Goal: Transaction & Acquisition: Purchase product/service

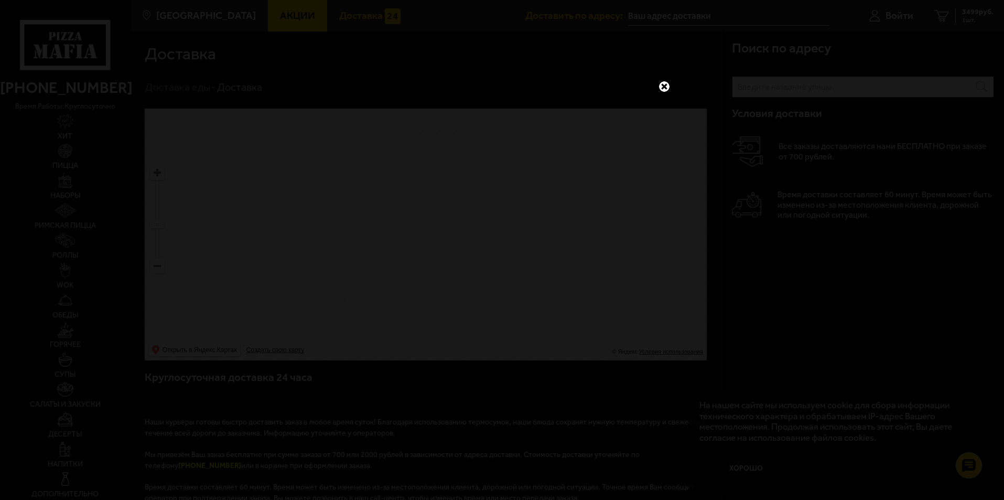
click at [665, 85] on link at bounding box center [665, 87] width 14 height 14
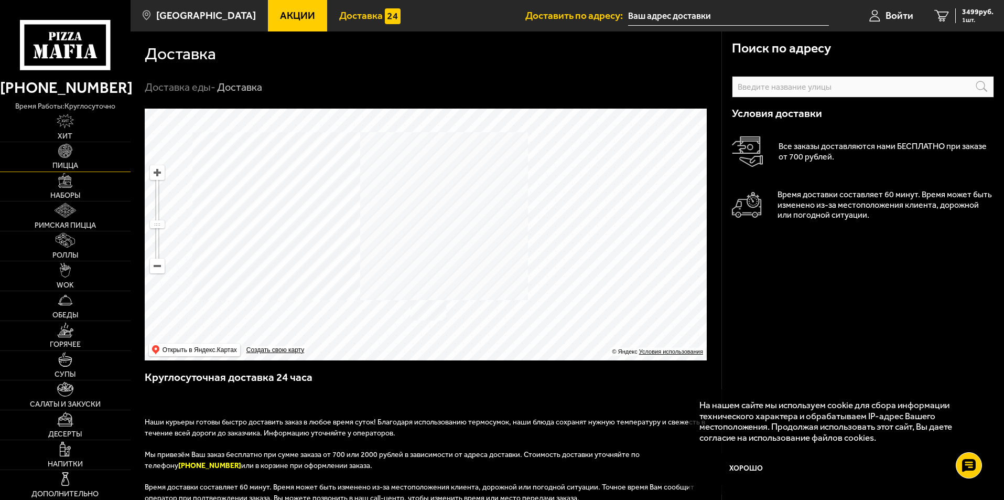
click at [59, 158] on img at bounding box center [65, 151] width 15 height 15
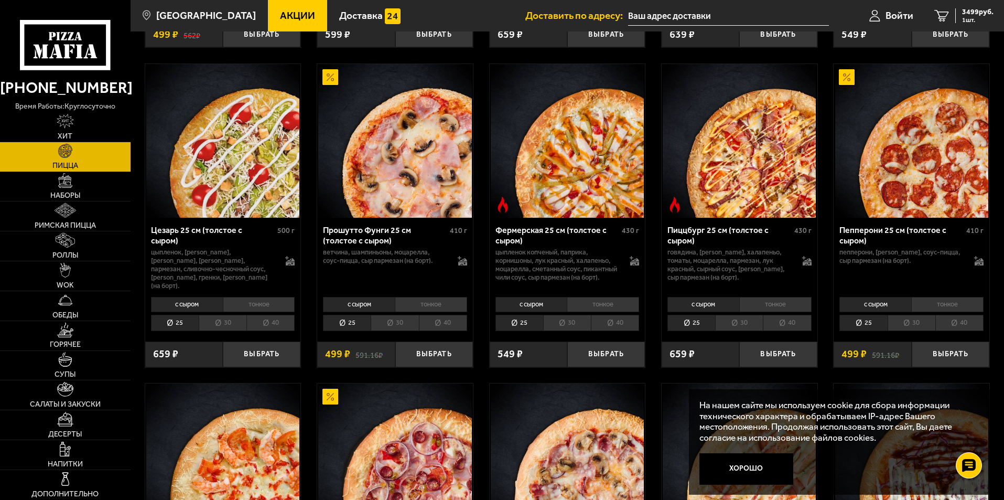
scroll to position [1049, 0]
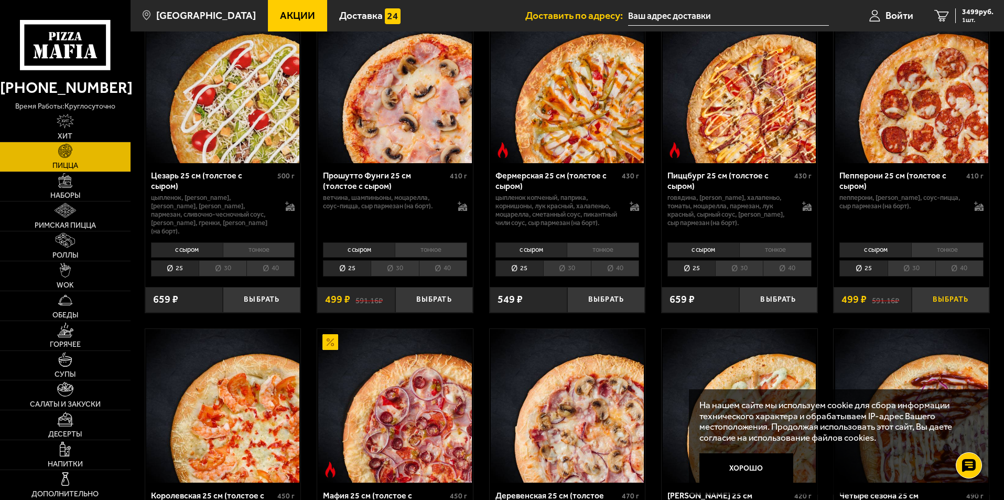
click at [945, 300] on button "Выбрать" at bounding box center [951, 300] width 78 height 26
click at [980, 13] on span "3998 руб." at bounding box center [977, 11] width 31 height 7
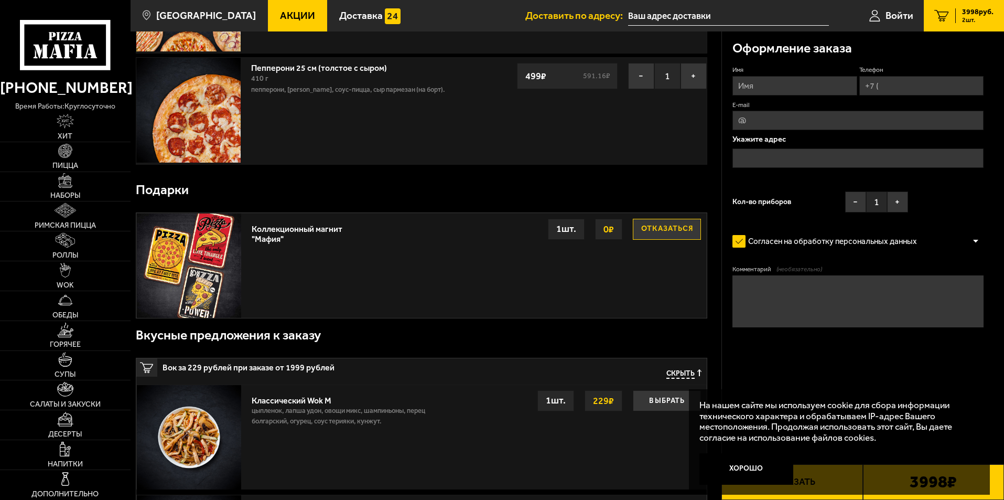
scroll to position [157, 0]
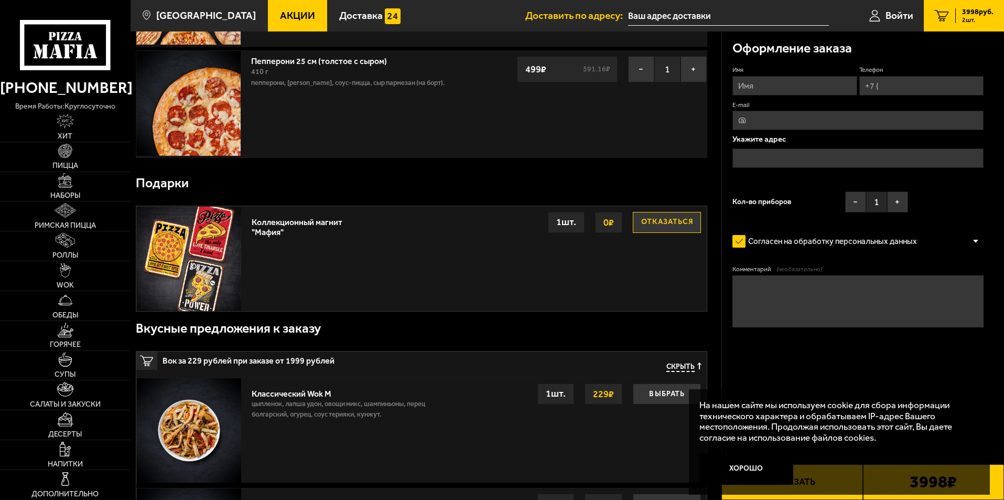
click at [691, 17] on input "text" at bounding box center [728, 15] width 201 height 19
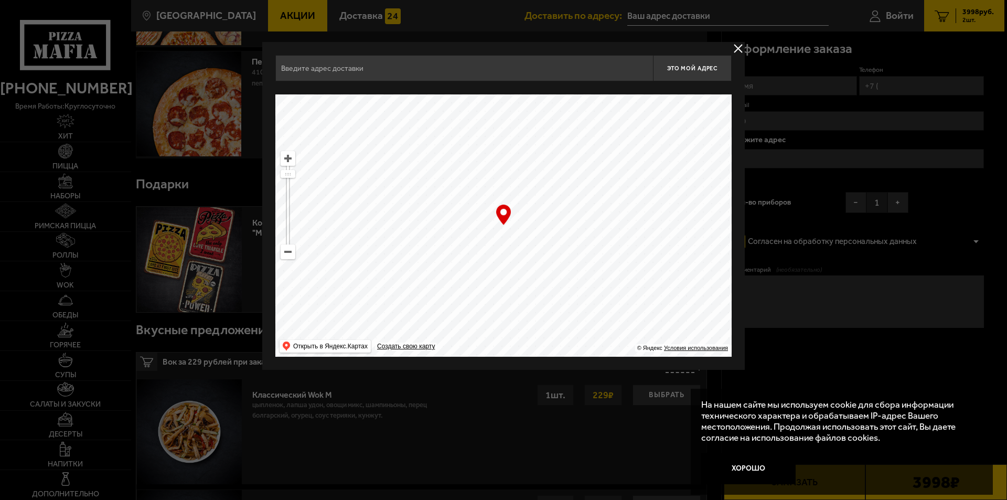
click at [739, 46] on button "delivery type" at bounding box center [738, 48] width 13 height 13
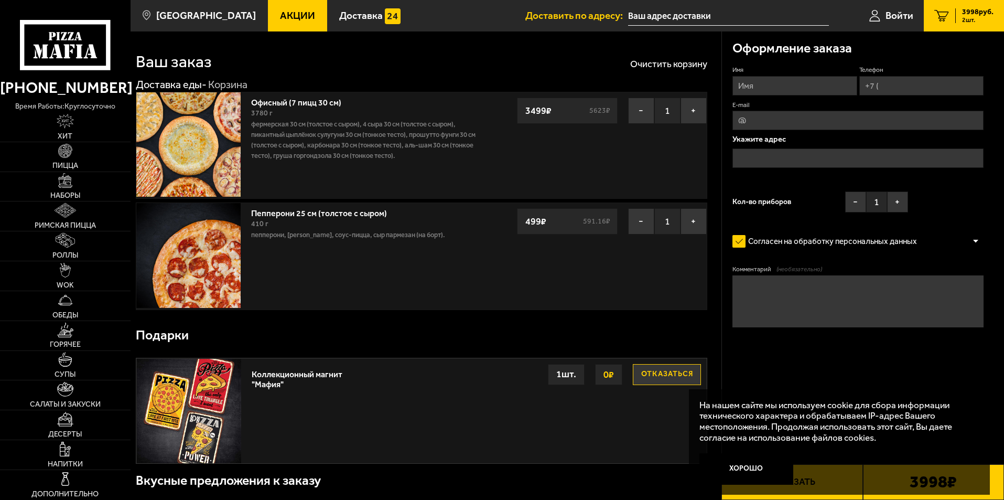
scroll to position [0, 0]
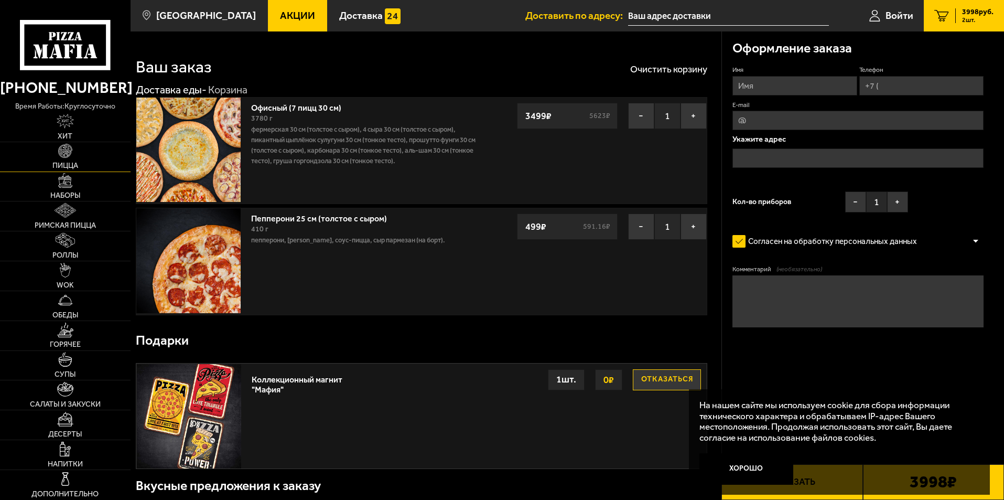
click at [58, 153] on img at bounding box center [65, 151] width 15 height 15
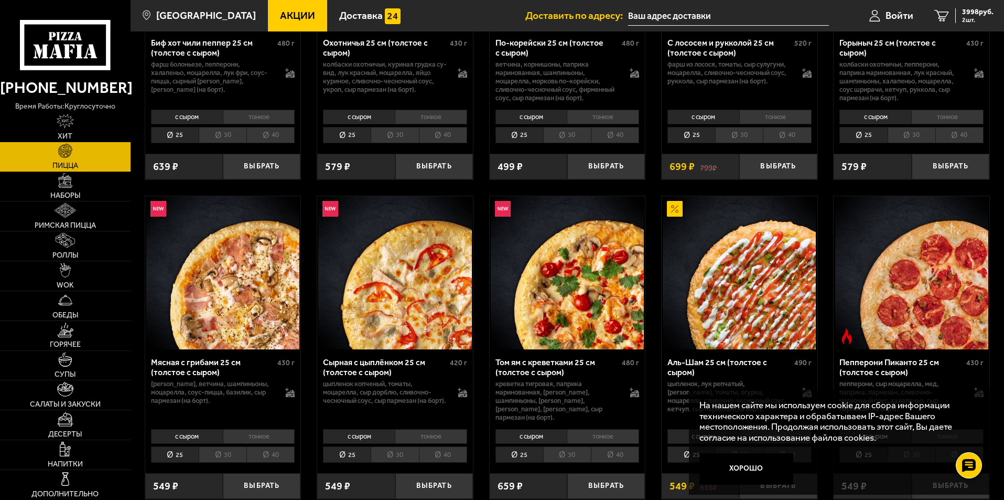
scroll to position [315, 0]
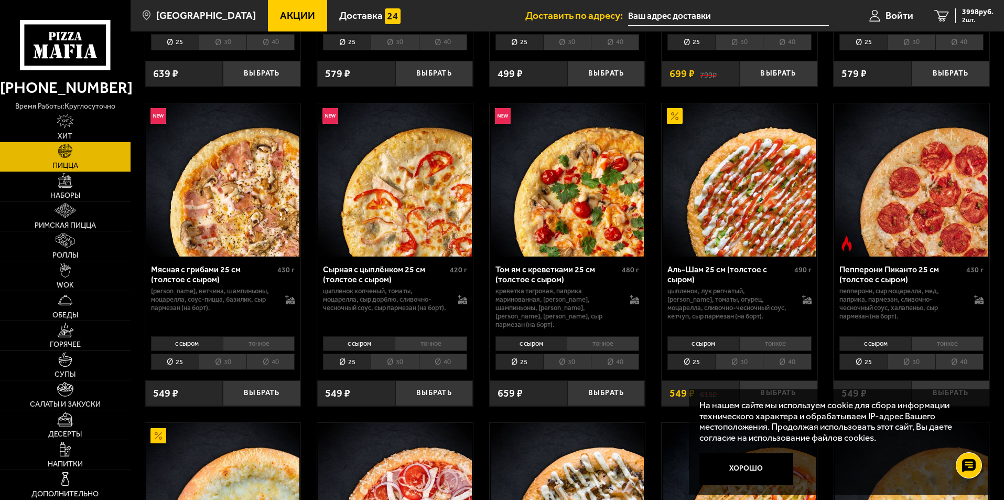
click at [908, 353] on li "30" at bounding box center [912, 361] width 48 height 16
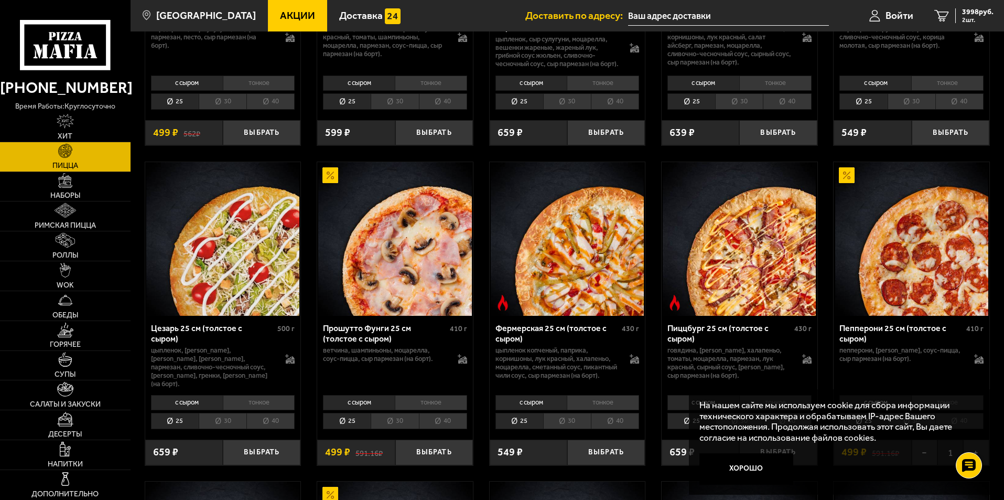
scroll to position [996, 0]
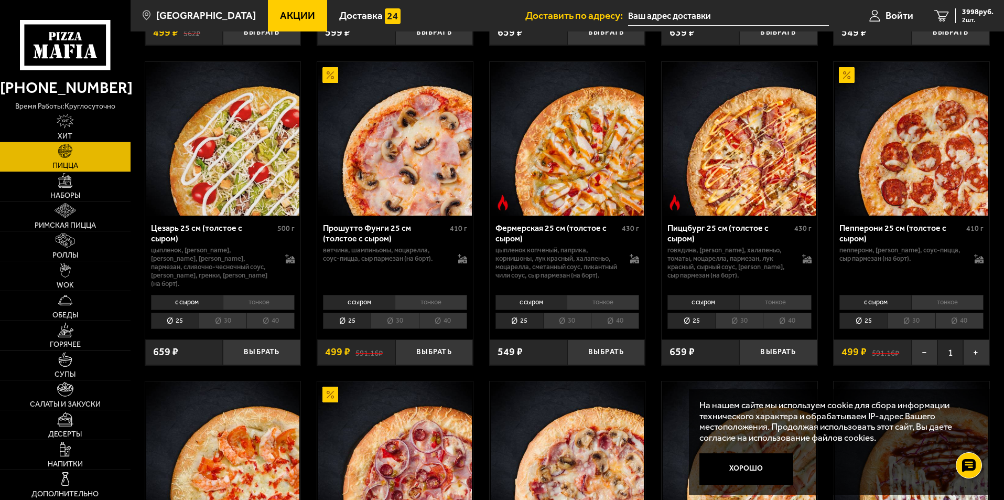
click at [904, 319] on li "30" at bounding box center [912, 321] width 48 height 16
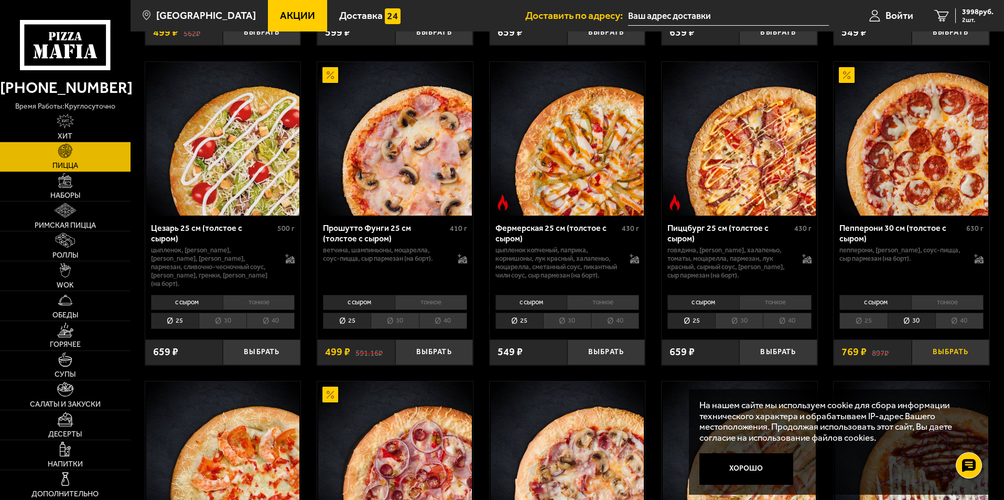
click at [937, 352] on button "Выбрать" at bounding box center [951, 352] width 78 height 26
click at [975, 15] on span "4767 руб." at bounding box center [977, 11] width 31 height 7
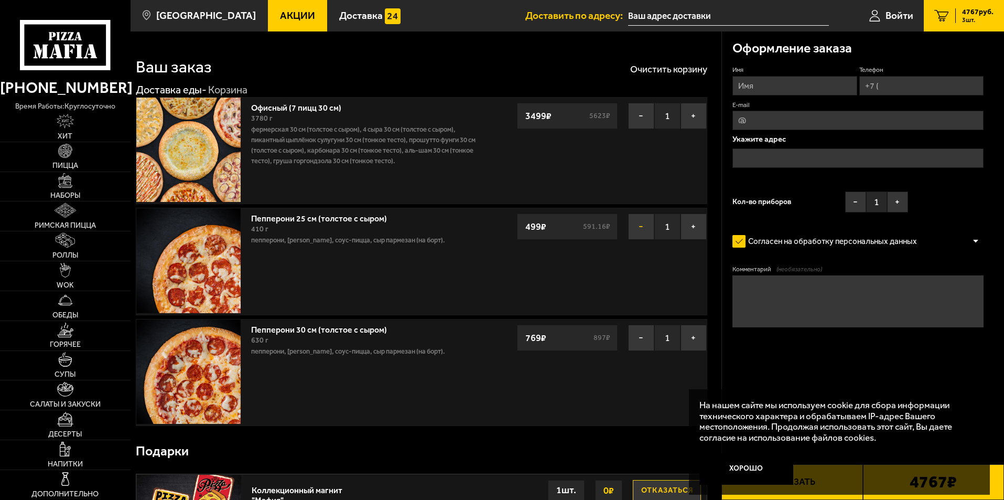
click at [641, 227] on button "−" at bounding box center [641, 226] width 26 height 26
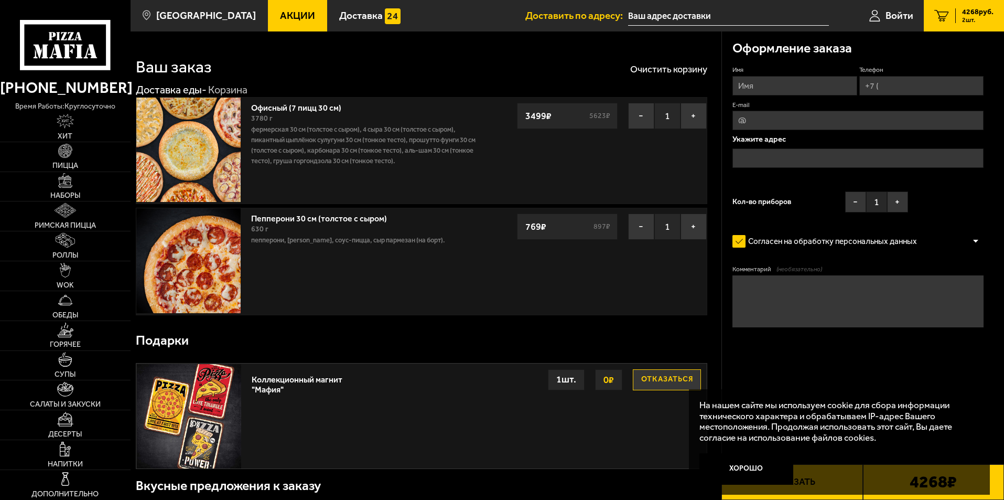
click at [187, 243] on img at bounding box center [188, 260] width 104 height 104
click at [356, 218] on link "Пепперони 30 см (толстое с сыром)" at bounding box center [324, 216] width 146 height 13
click at [70, 158] on link "Пицца" at bounding box center [65, 156] width 131 height 29
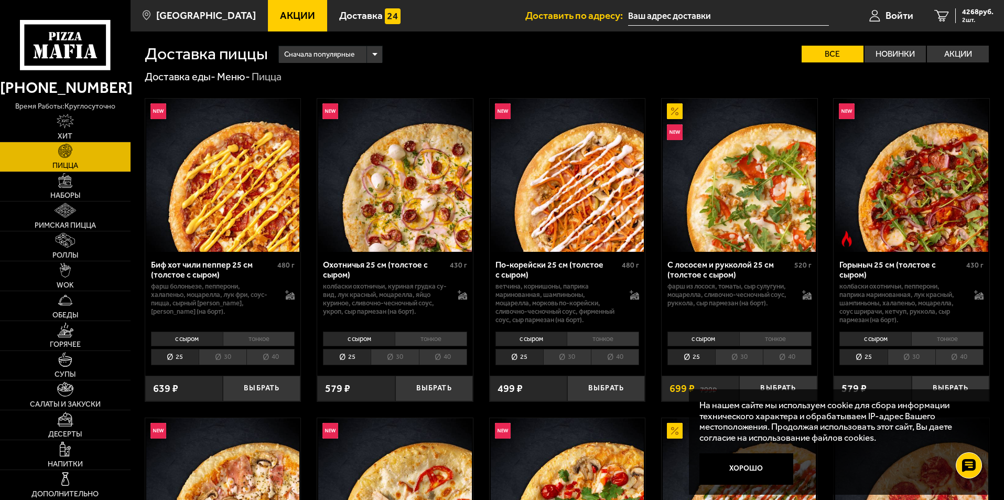
click at [945, 338] on li "тонкое" at bounding box center [947, 338] width 72 height 15
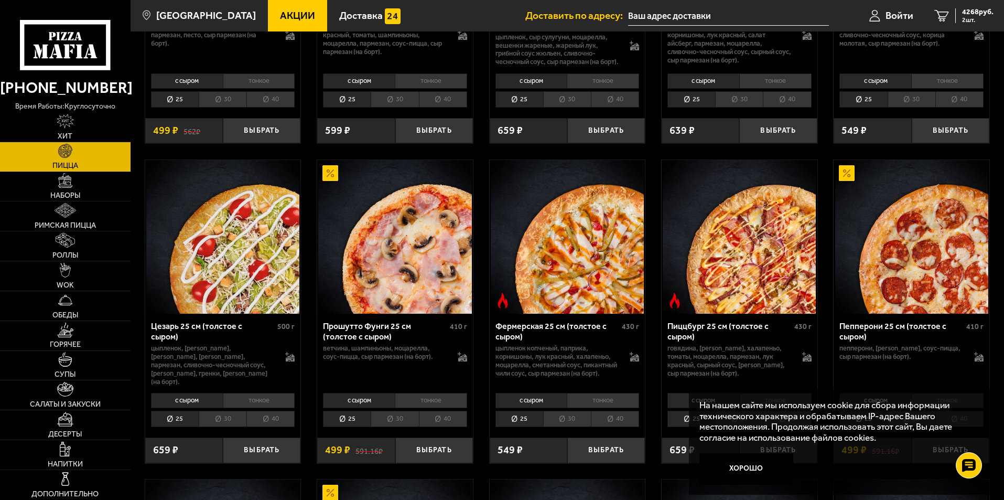
scroll to position [996, 0]
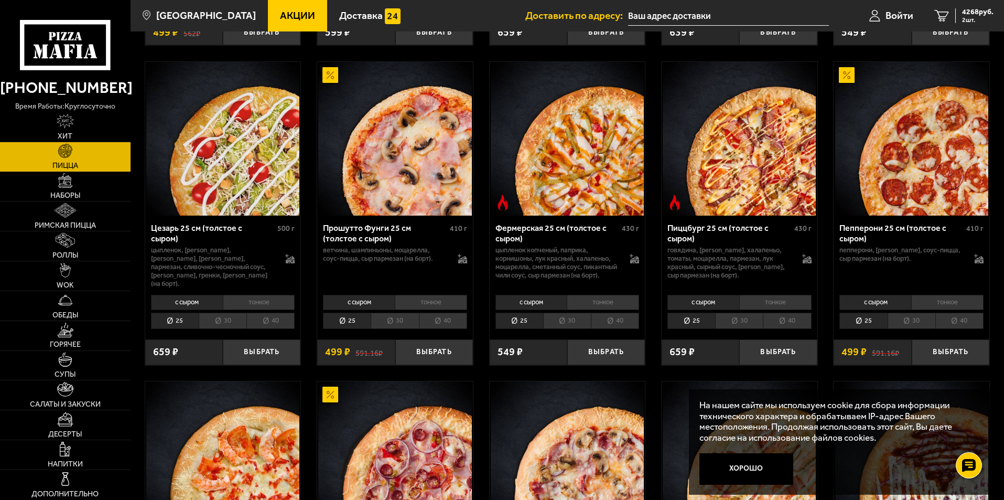
click at [942, 306] on li "тонкое" at bounding box center [947, 302] width 72 height 15
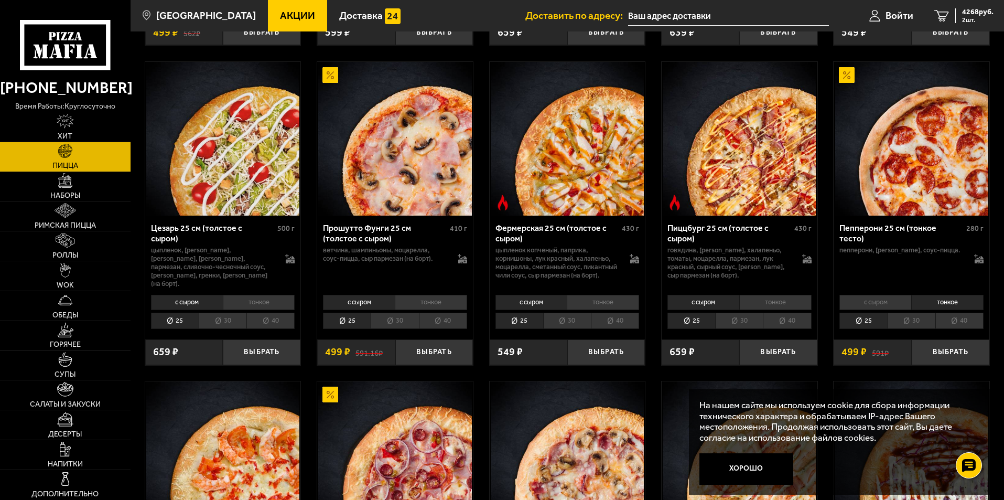
click at [892, 306] on li "с сыром" at bounding box center [876, 302] width 72 height 15
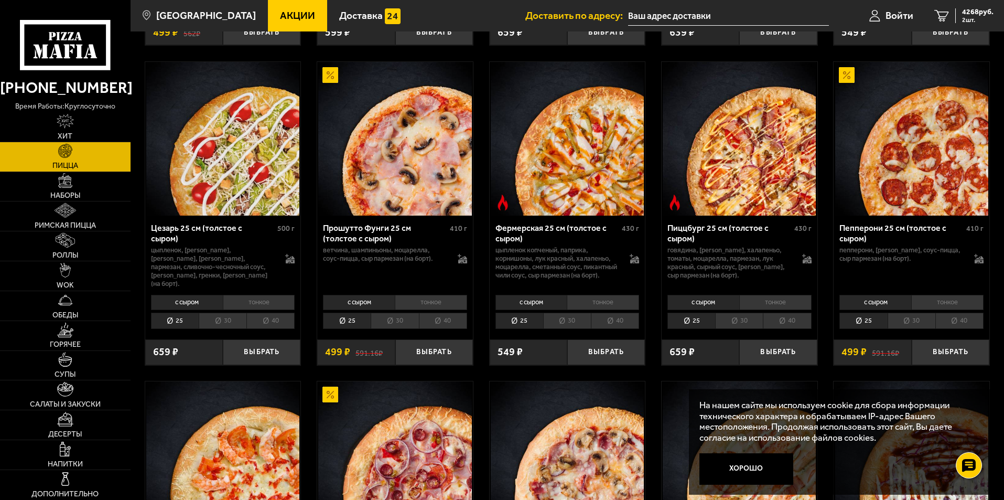
click at [912, 319] on li "30" at bounding box center [912, 321] width 48 height 16
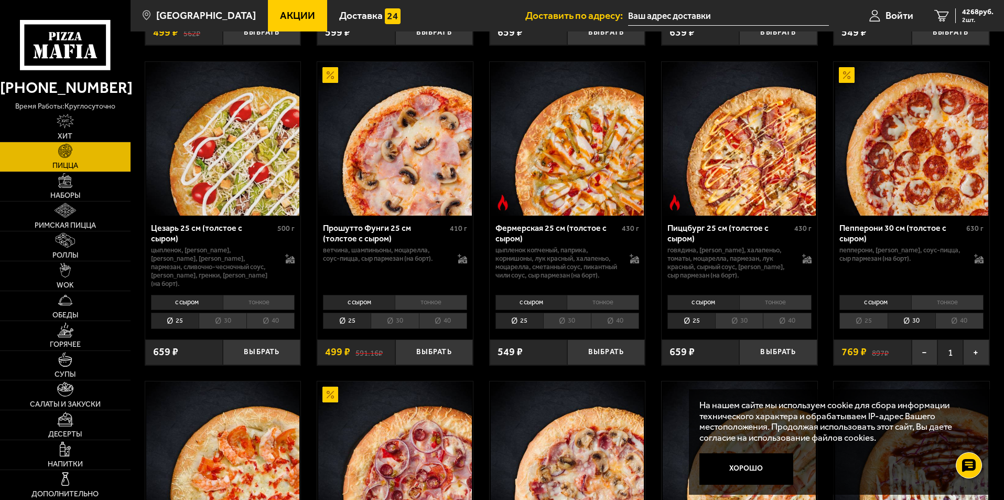
click at [936, 307] on li "тонкое" at bounding box center [947, 302] width 72 height 15
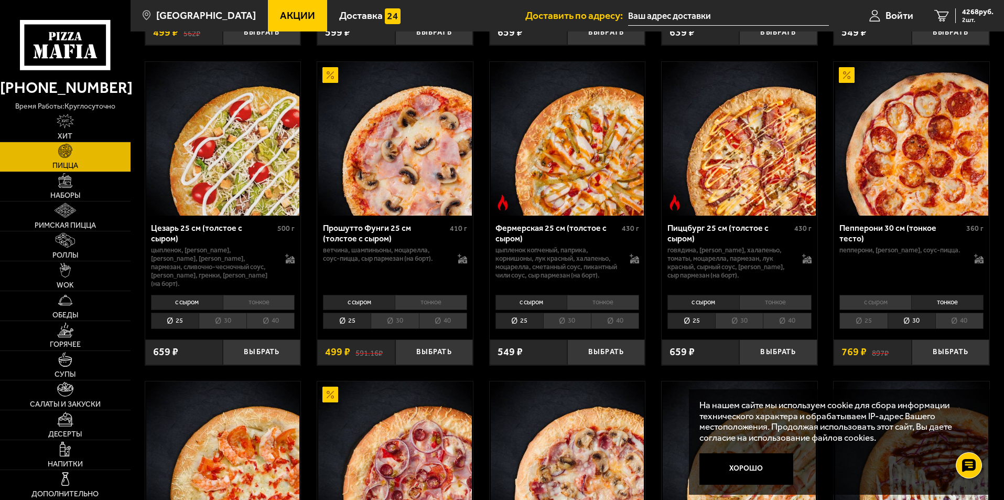
click at [884, 303] on li "с сыром" at bounding box center [876, 302] width 72 height 15
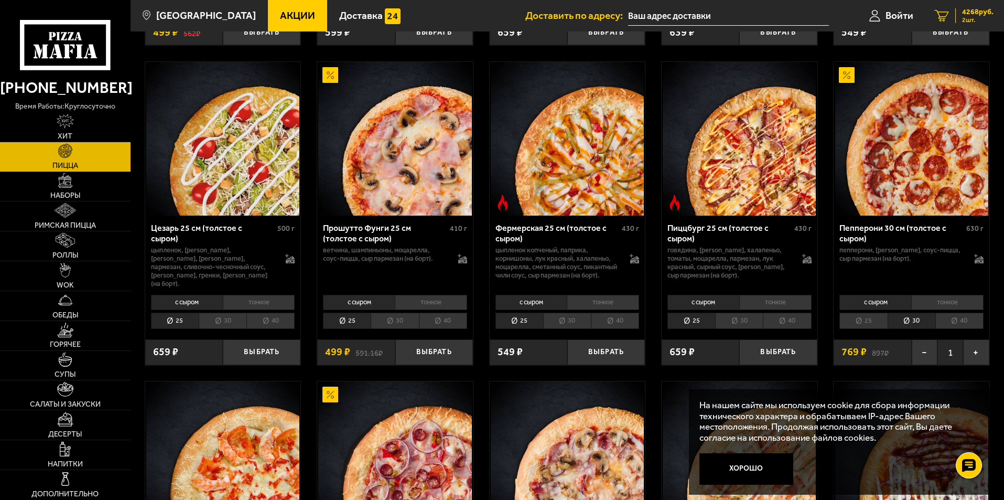
click at [980, 17] on span "2 шт." at bounding box center [977, 20] width 31 height 6
